Goal: Task Accomplishment & Management: Manage account settings

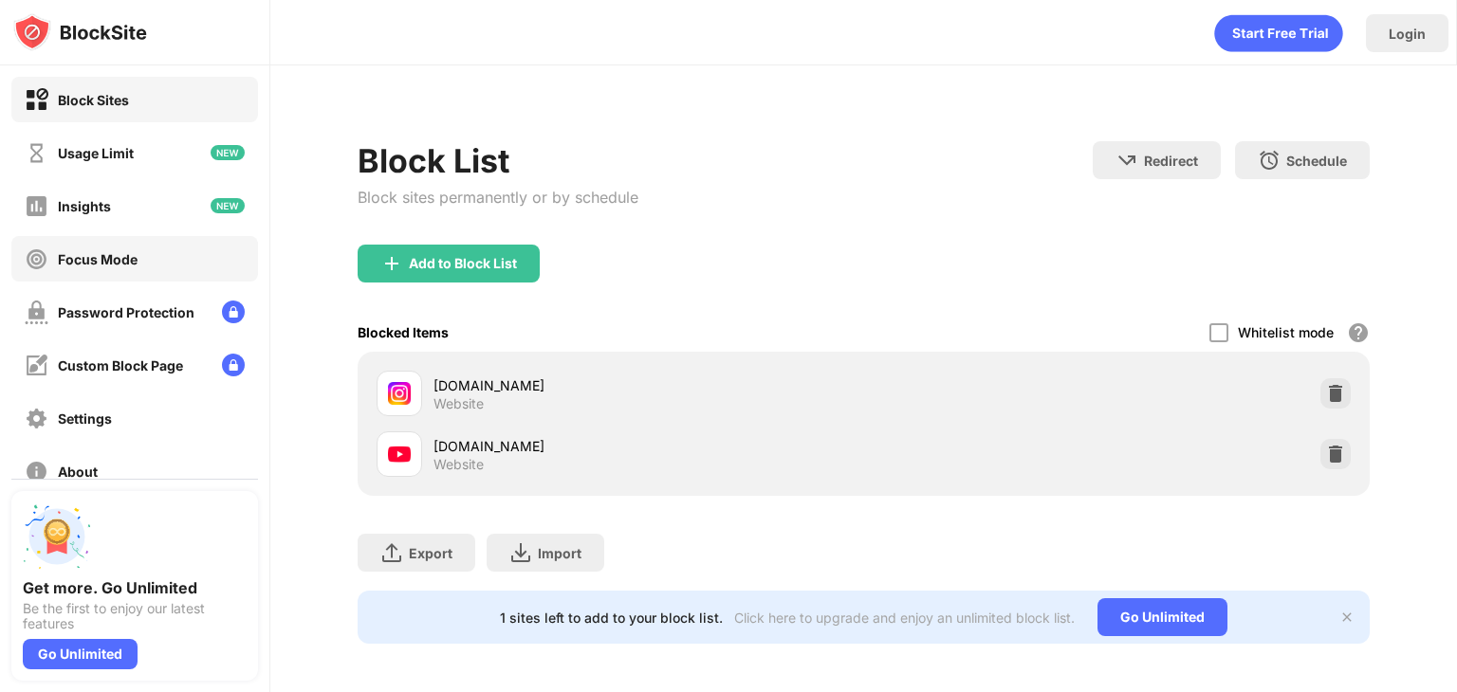
scroll to position [140, 0]
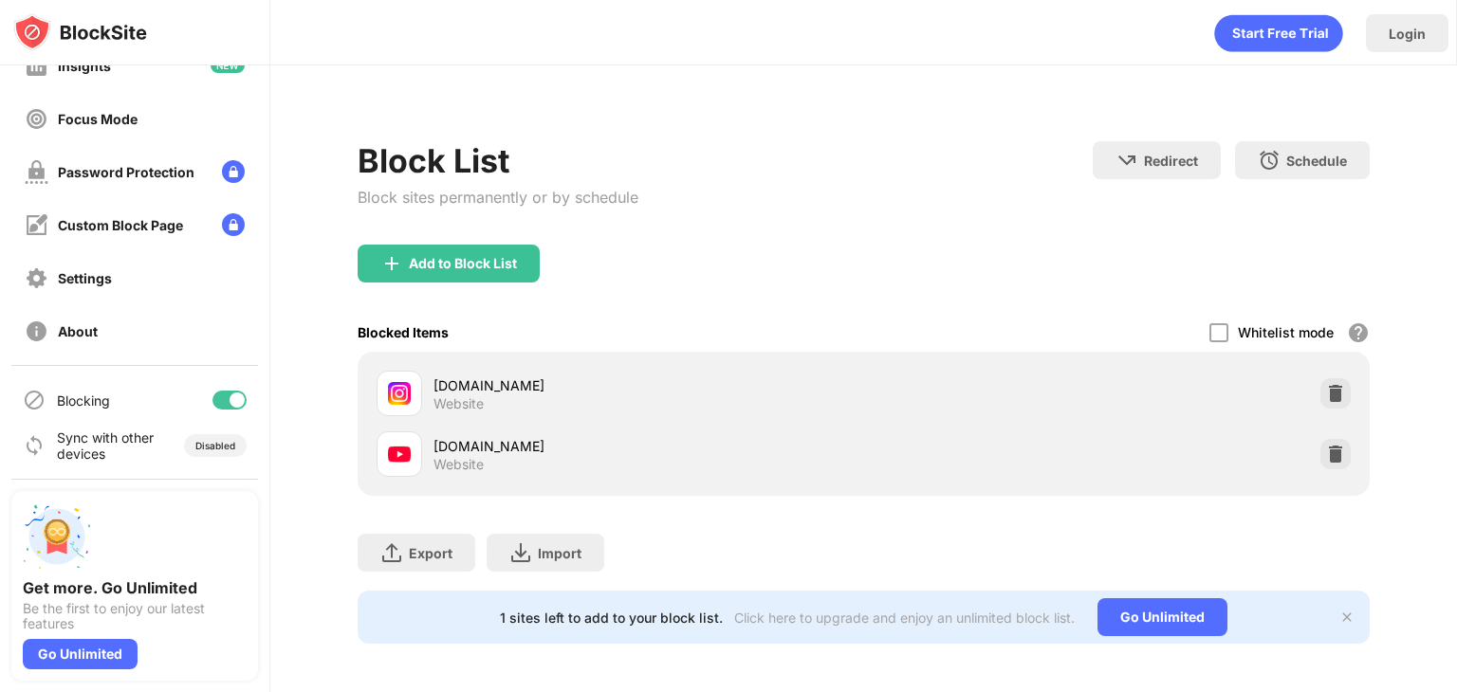
click at [212, 401] on div at bounding box center [229, 400] width 34 height 19
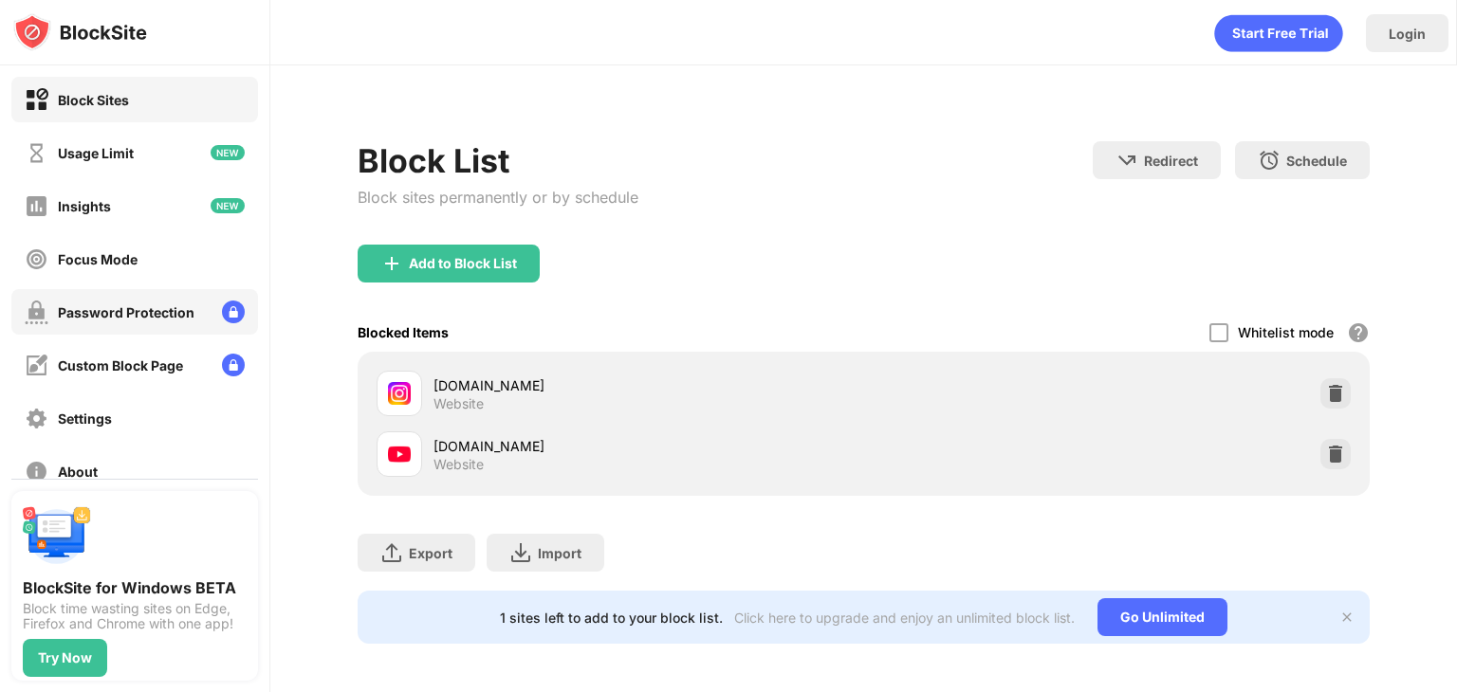
scroll to position [140, 0]
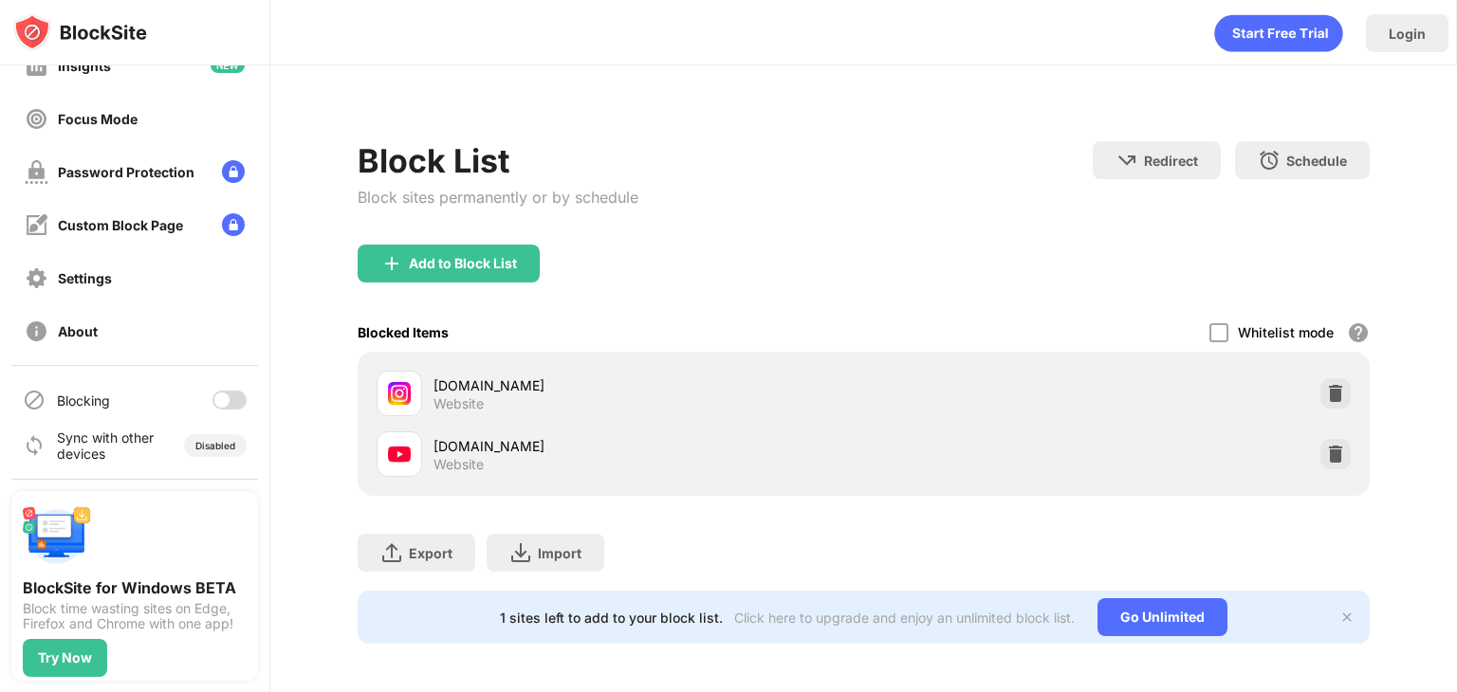
click at [214, 396] on div at bounding box center [221, 400] width 15 height 15
click at [230, 399] on div at bounding box center [237, 400] width 15 height 15
click at [214, 403] on div at bounding box center [221, 400] width 15 height 15
